Goal: Transaction & Acquisition: Book appointment/travel/reservation

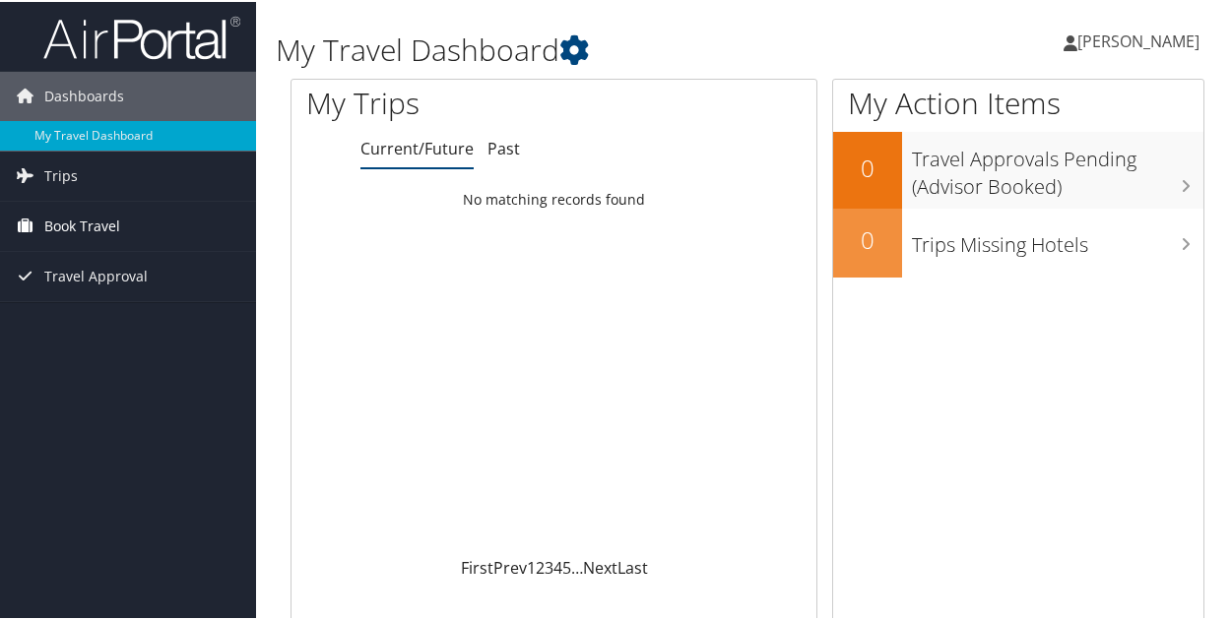
click at [112, 226] on span "Book Travel" at bounding box center [82, 224] width 76 height 49
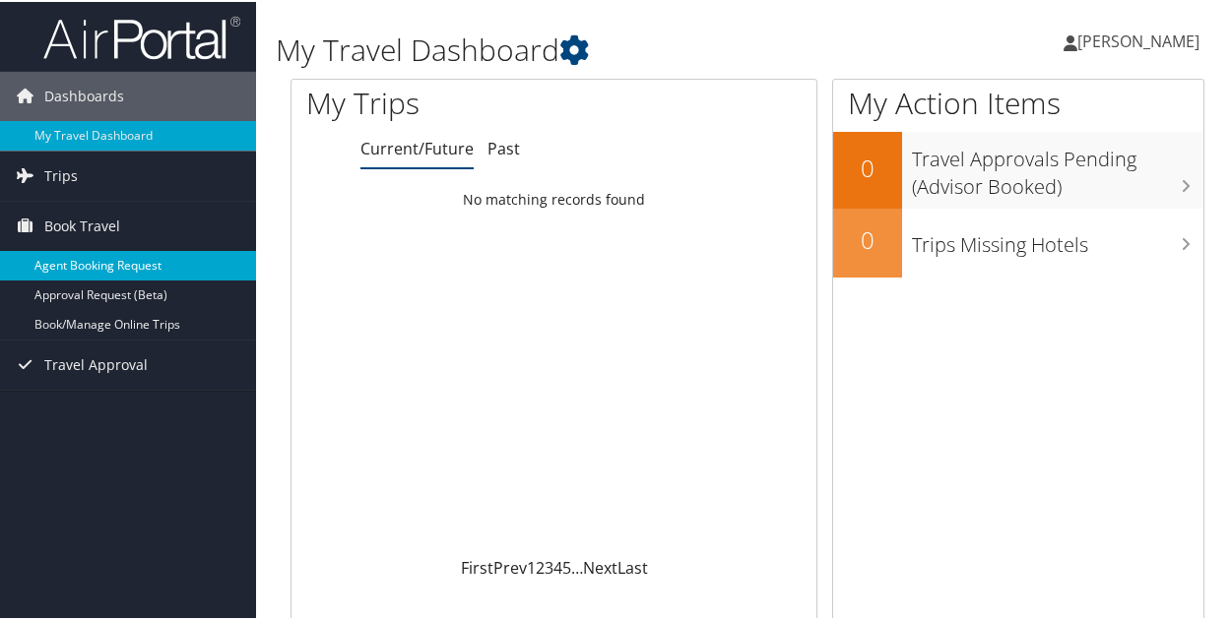
click at [117, 256] on link "Agent Booking Request" at bounding box center [128, 264] width 256 height 30
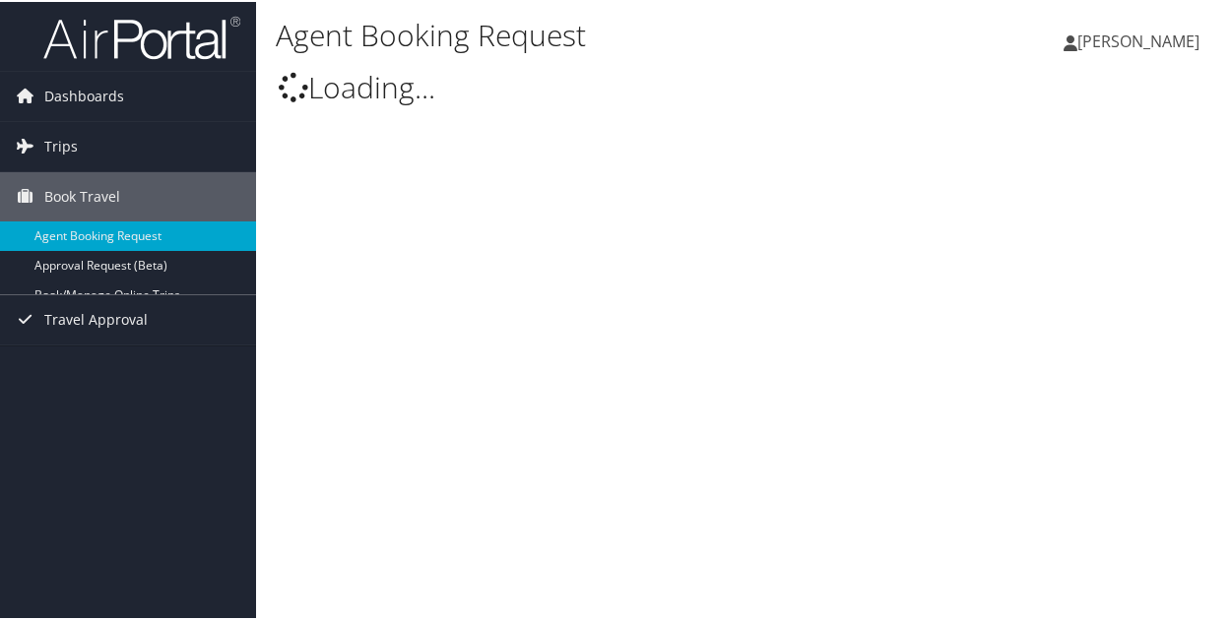
select select "[EMAIL_ADDRESS][DOMAIN_NAME]"
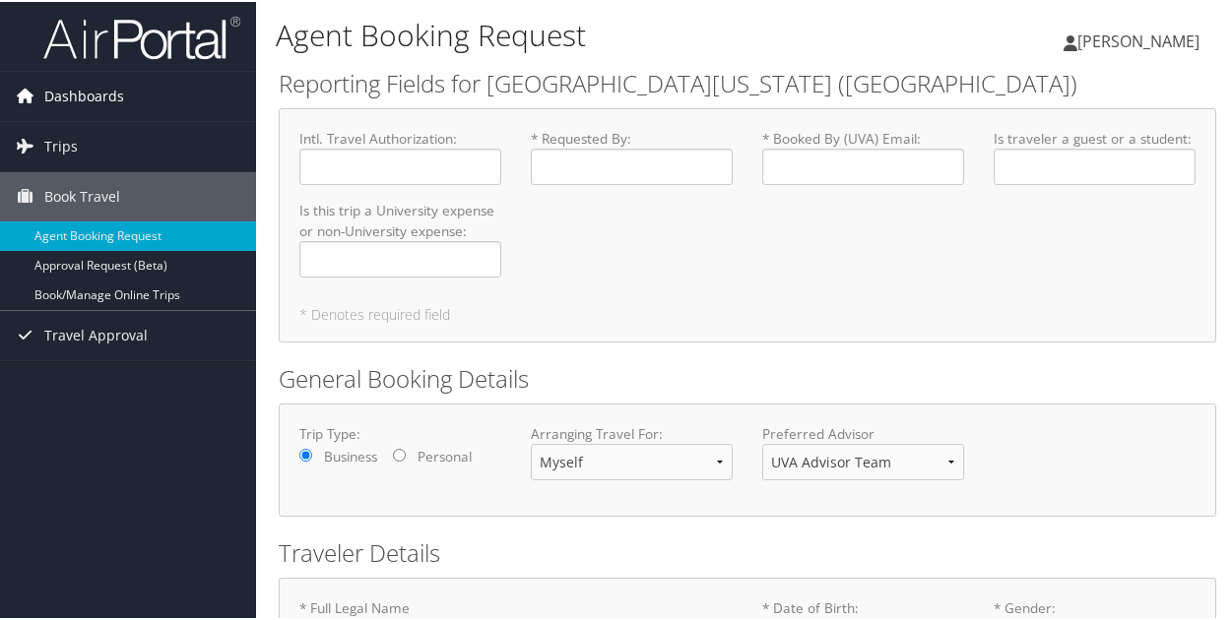
click at [58, 97] on span "Dashboards" at bounding box center [84, 94] width 80 height 49
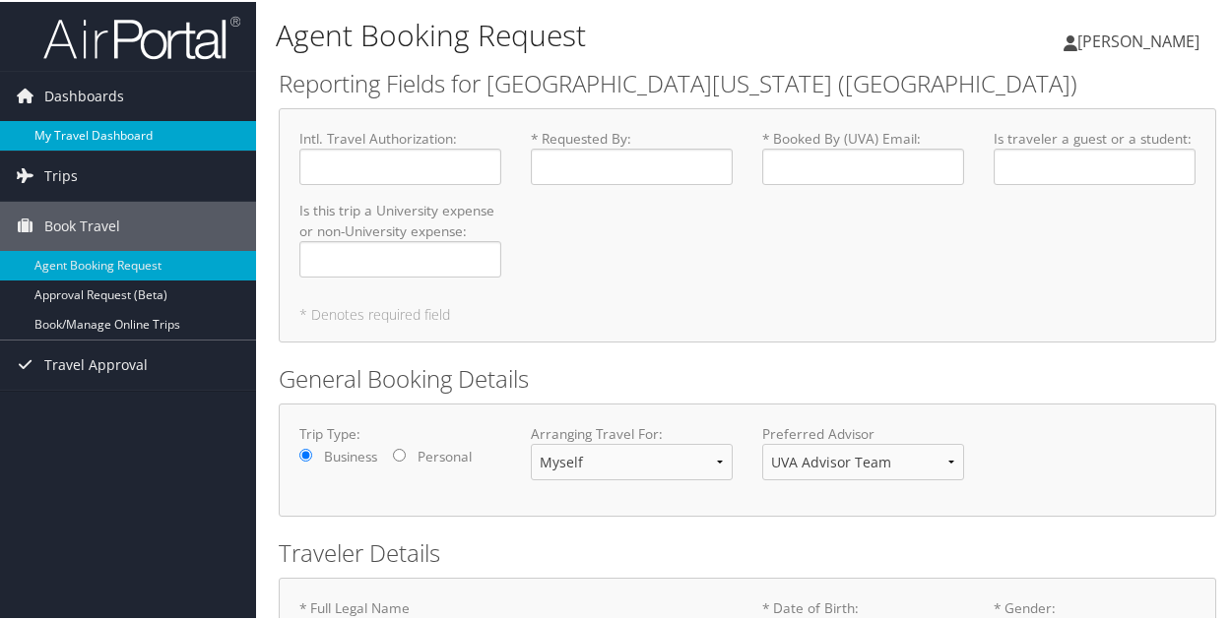
click at [67, 141] on link "My Travel Dashboard" at bounding box center [128, 134] width 256 height 30
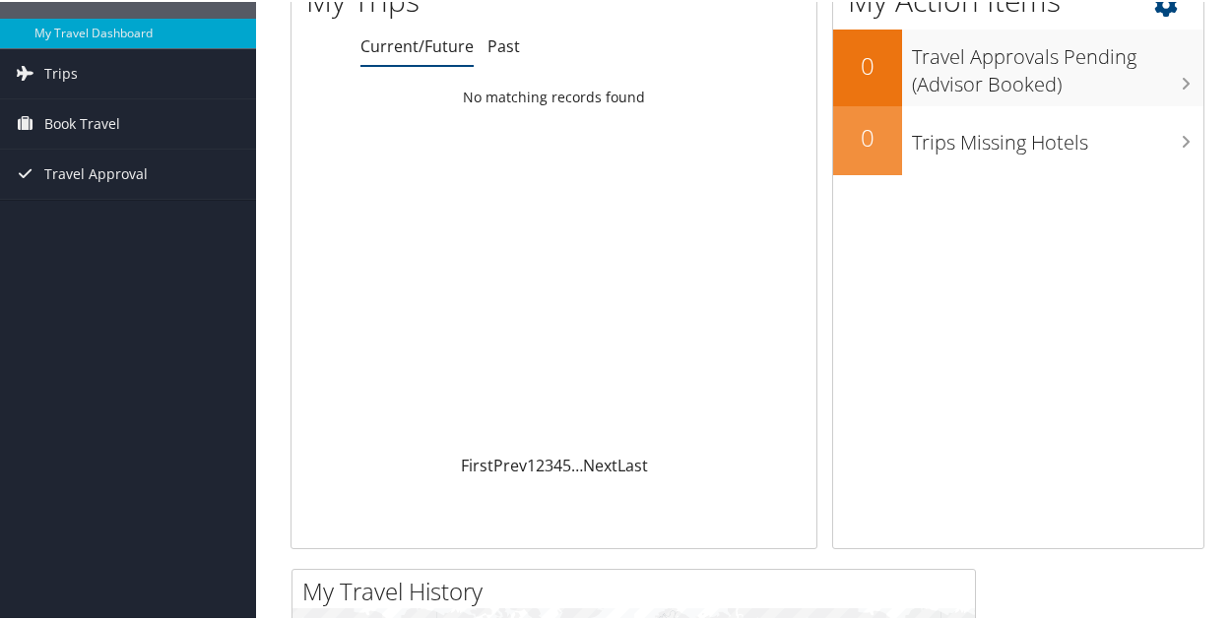
scroll to position [92, 0]
